Goal: Transaction & Acquisition: Purchase product/service

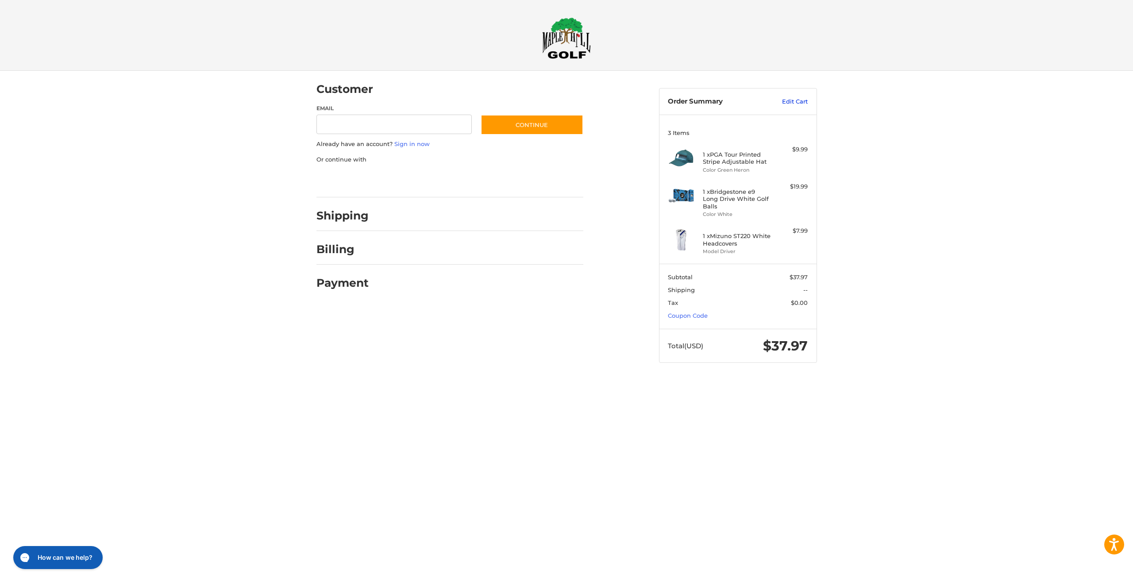
click at [786, 104] on link "Edit Cart" at bounding box center [785, 101] width 45 height 9
